Goal: Task Accomplishment & Management: Complete application form

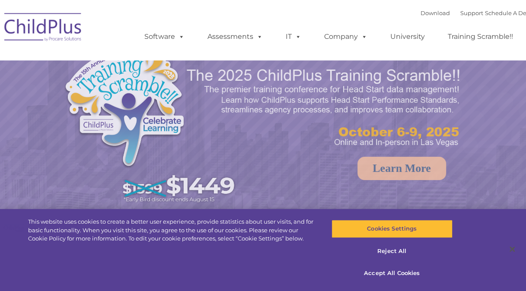
select select "MEDIUM"
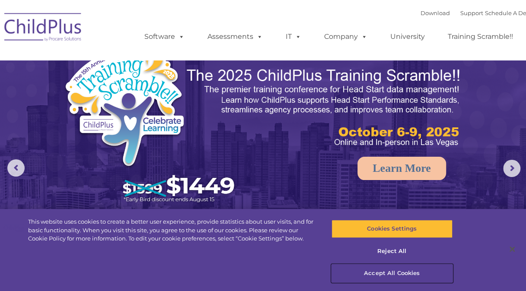
click at [386, 274] on button "Accept All Cookies" at bounding box center [392, 274] width 121 height 18
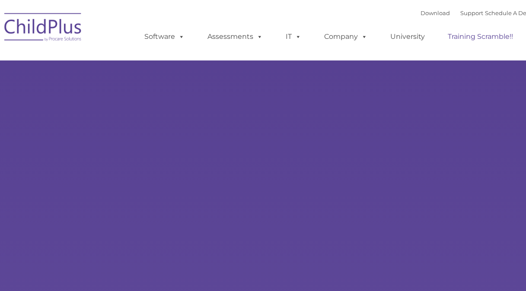
type input ""
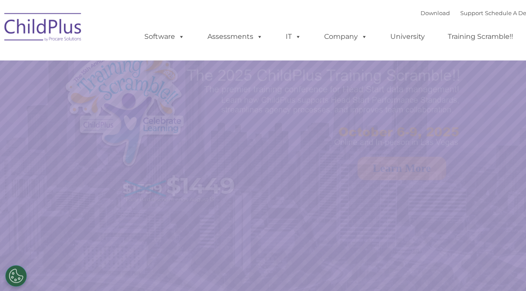
select select "MEDIUM"
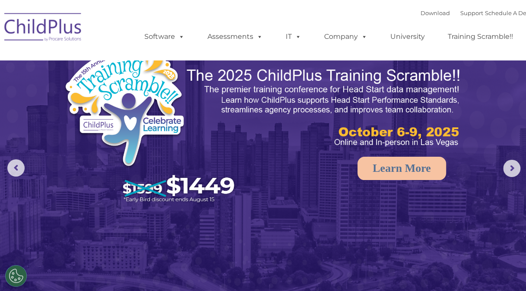
click at [73, 29] on img at bounding box center [43, 28] width 86 height 43
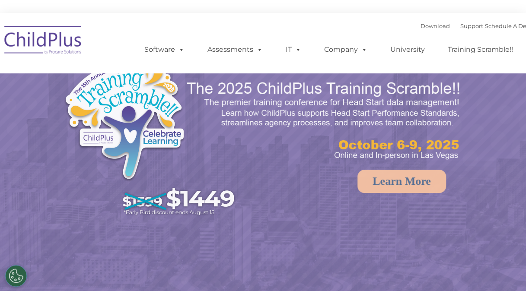
select select "MEDIUM"
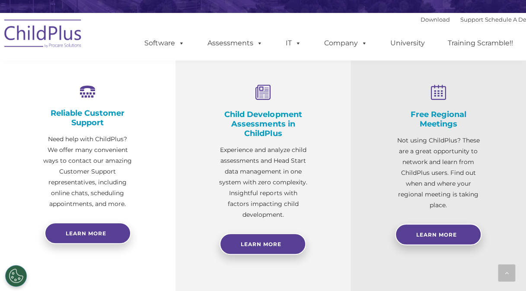
scroll to position [340, 0]
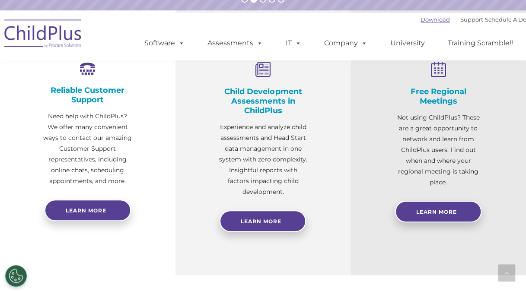
click at [422, 17] on link "Download" at bounding box center [435, 19] width 29 height 7
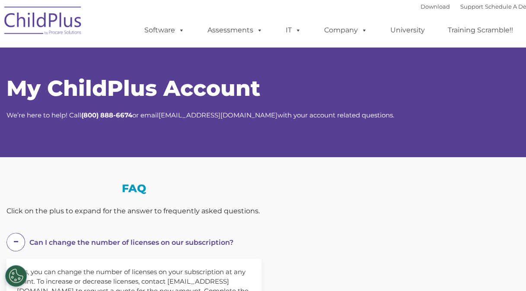
select select "MEDIUM"
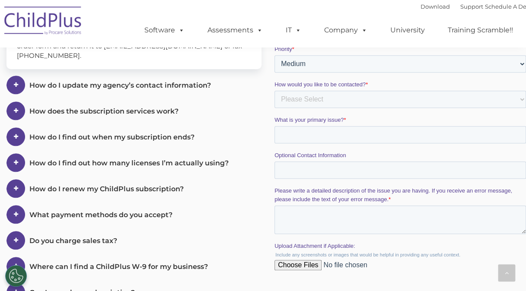
scroll to position [509, 0]
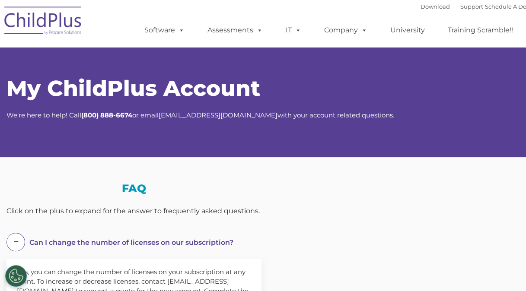
select select "MEDIUM"
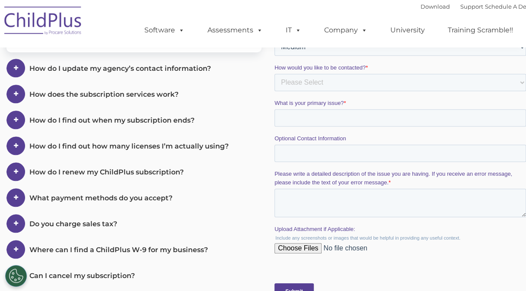
scroll to position [509, 0]
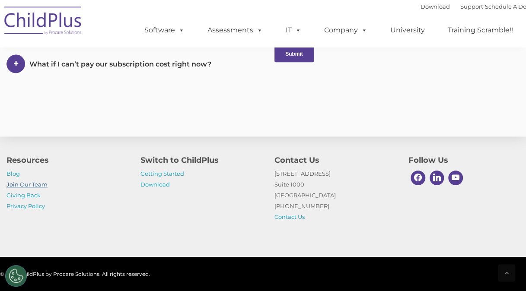
click at [38, 185] on link "Join Our Team" at bounding box center [26, 184] width 41 height 7
click at [444, 68] on div "Submit" at bounding box center [401, 53] width 255 height 31
